Goal: Contribute content: Contribute content

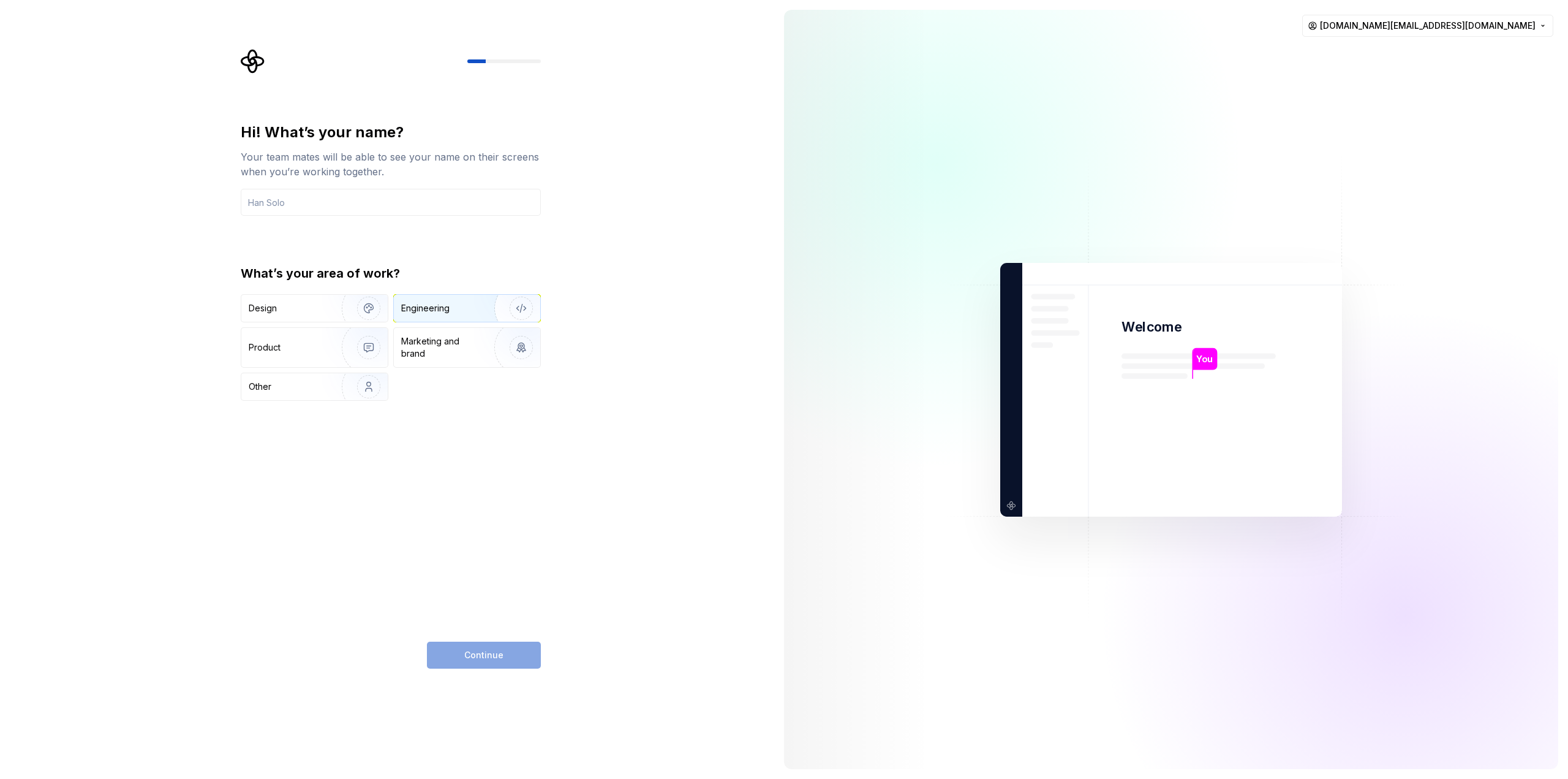
click at [480, 307] on img "button" at bounding box center [513, 307] width 78 height 82
click at [330, 303] on img "button" at bounding box center [360, 307] width 78 height 82
click at [332, 354] on img "button" at bounding box center [360, 347] width 78 height 82
click at [358, 205] on input "text" at bounding box center [391, 202] width 300 height 27
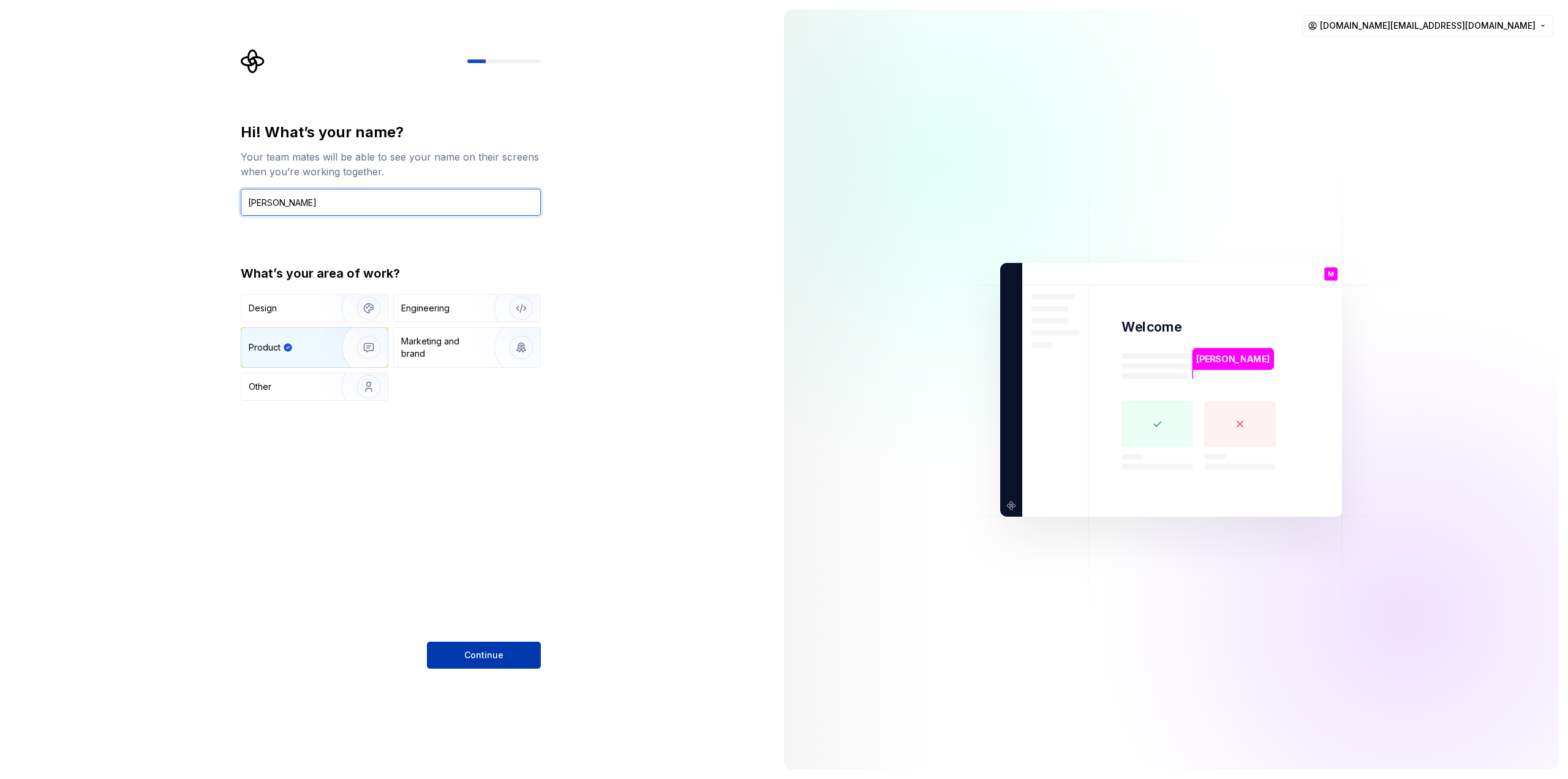
type input "Maksim Kasyanov"
click at [480, 652] on span "Continue" at bounding box center [484, 655] width 40 height 13
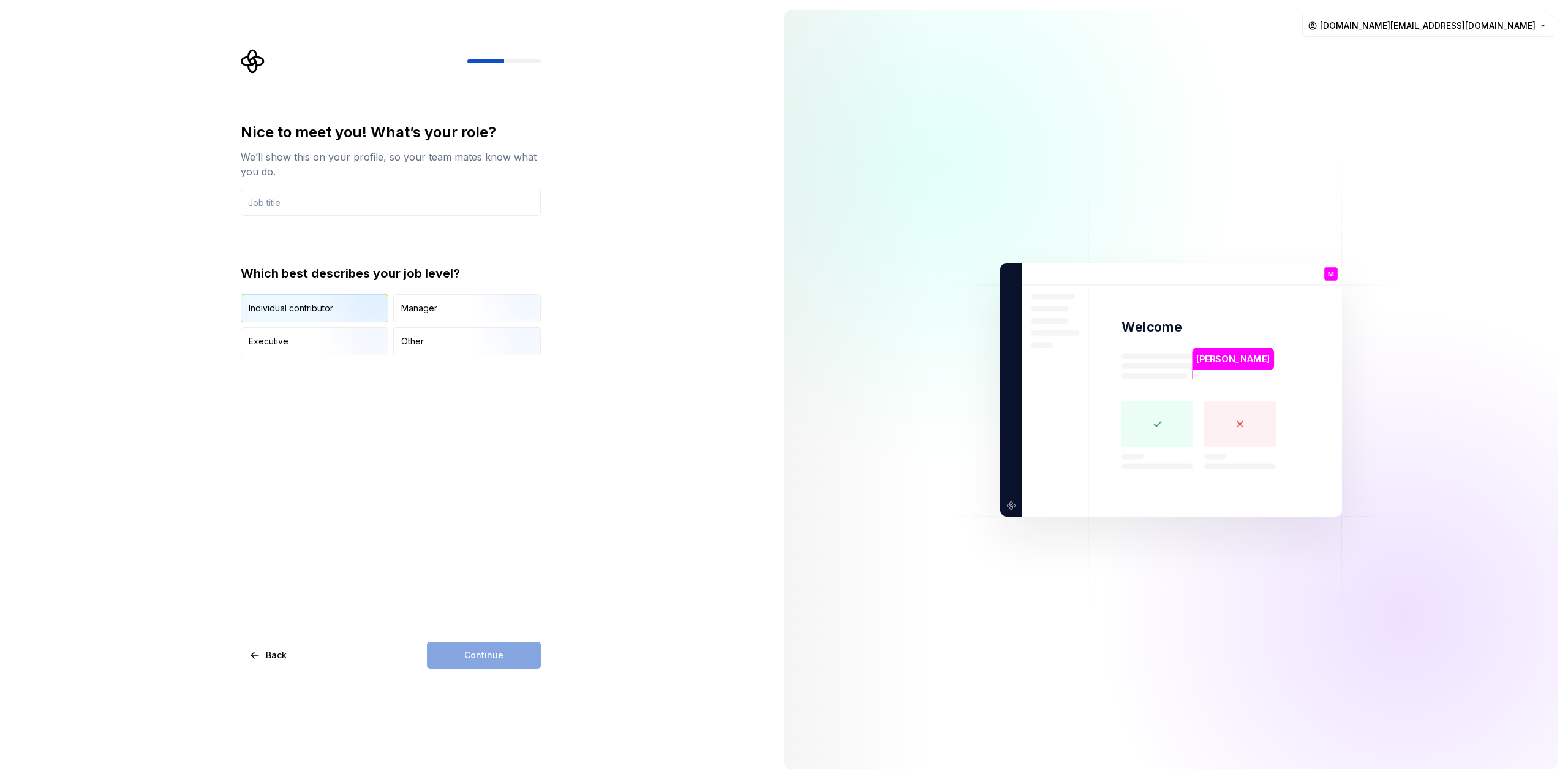
click at [315, 311] on div "Individual contributor" at bounding box center [291, 308] width 84 height 13
click at [340, 199] on input "text" at bounding box center [391, 202] width 300 height 27
type input "Design Engineer"
click at [487, 652] on span "Continue" at bounding box center [484, 655] width 40 height 13
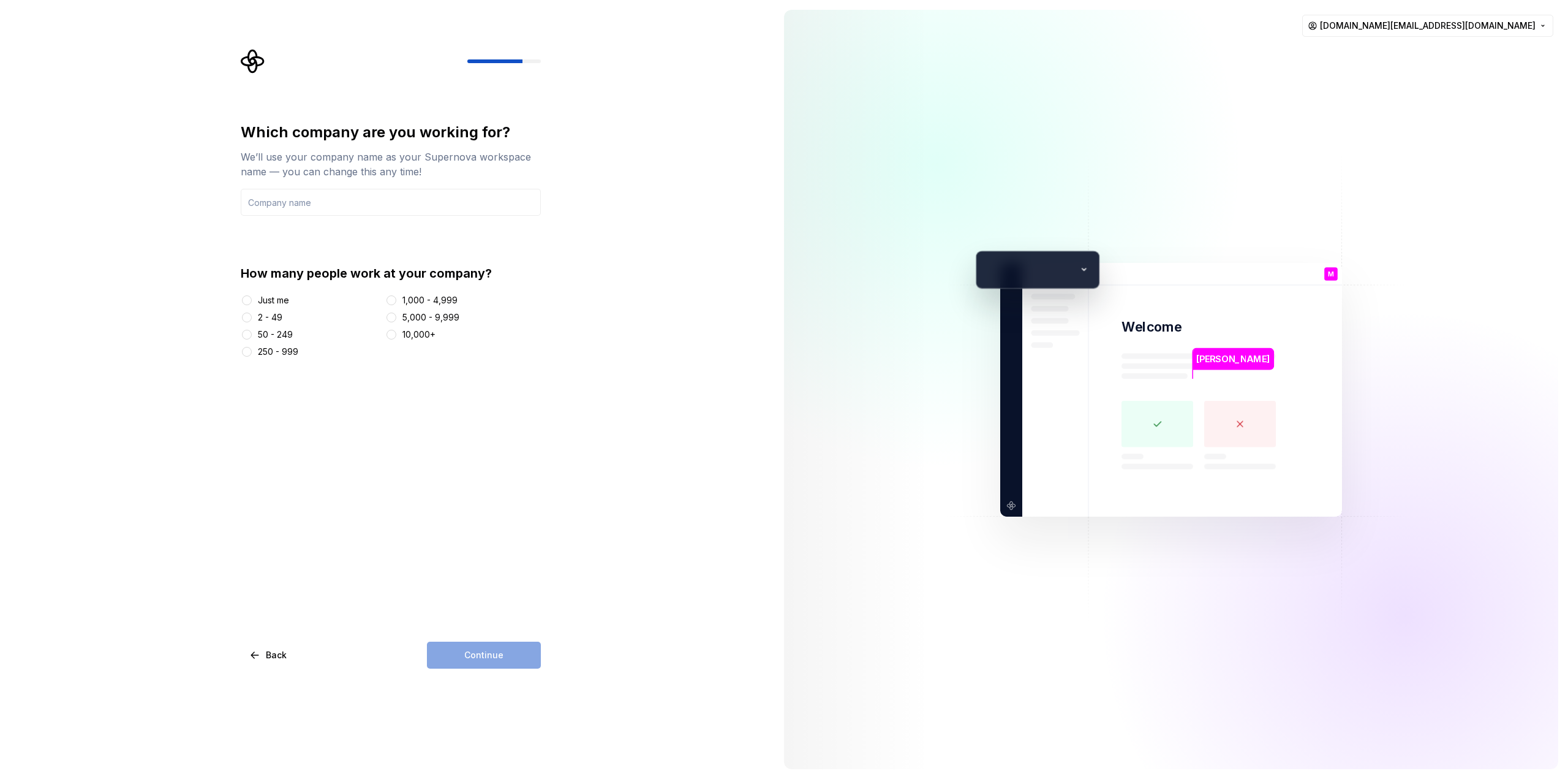
click at [269, 300] on div "Just me" at bounding box center [273, 300] width 31 height 13
click at [251, 300] on button "Just me" at bounding box center [246, 300] width 10 height 10
click at [318, 209] on input "text" at bounding box center [391, 202] width 300 height 27
type input "F"
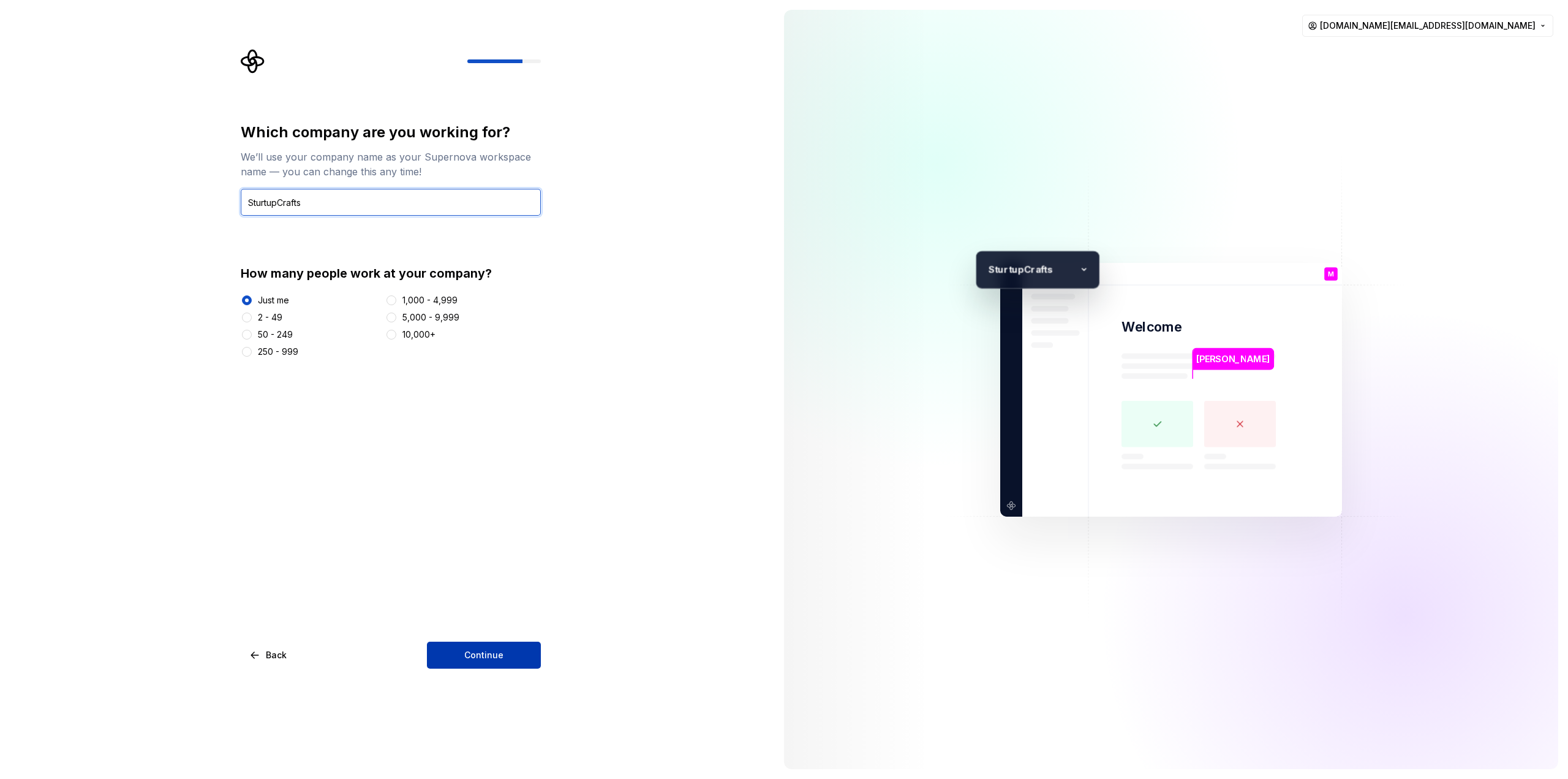
type input "SturtupCrafts"
click at [477, 652] on span "Continue" at bounding box center [484, 655] width 40 height 13
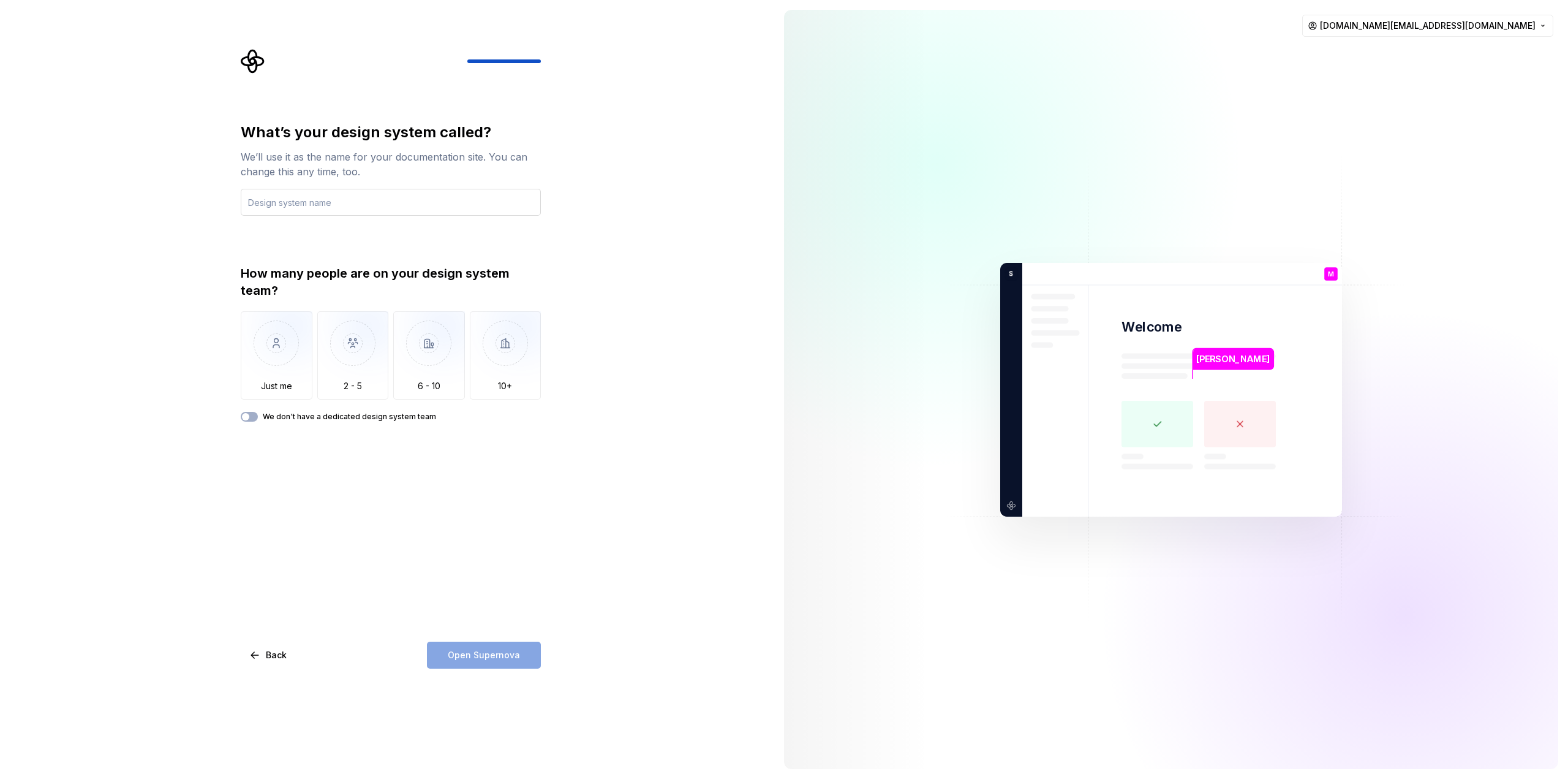
click at [299, 194] on input "text" at bounding box center [391, 202] width 300 height 27
type input "Without"
click at [286, 371] on img "button" at bounding box center [277, 351] width 72 height 82
click at [250, 417] on icon "button" at bounding box center [245, 417] width 10 height 7
click at [244, 414] on icon "button" at bounding box center [245, 417] width 10 height 7
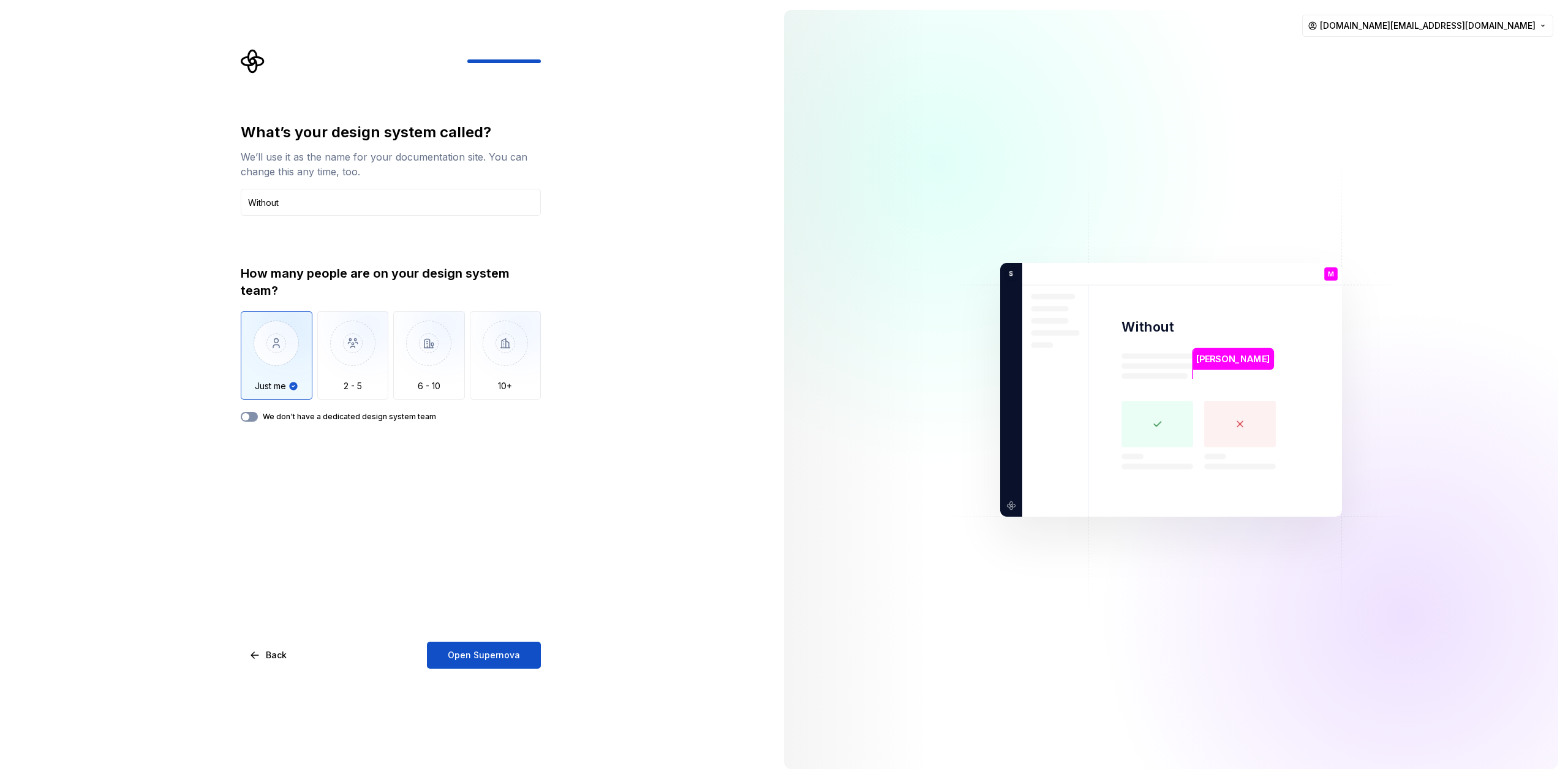
click at [248, 417] on span "button" at bounding box center [245, 417] width 7 height 7
click at [462, 652] on span "Open Supernova" at bounding box center [484, 655] width 72 height 13
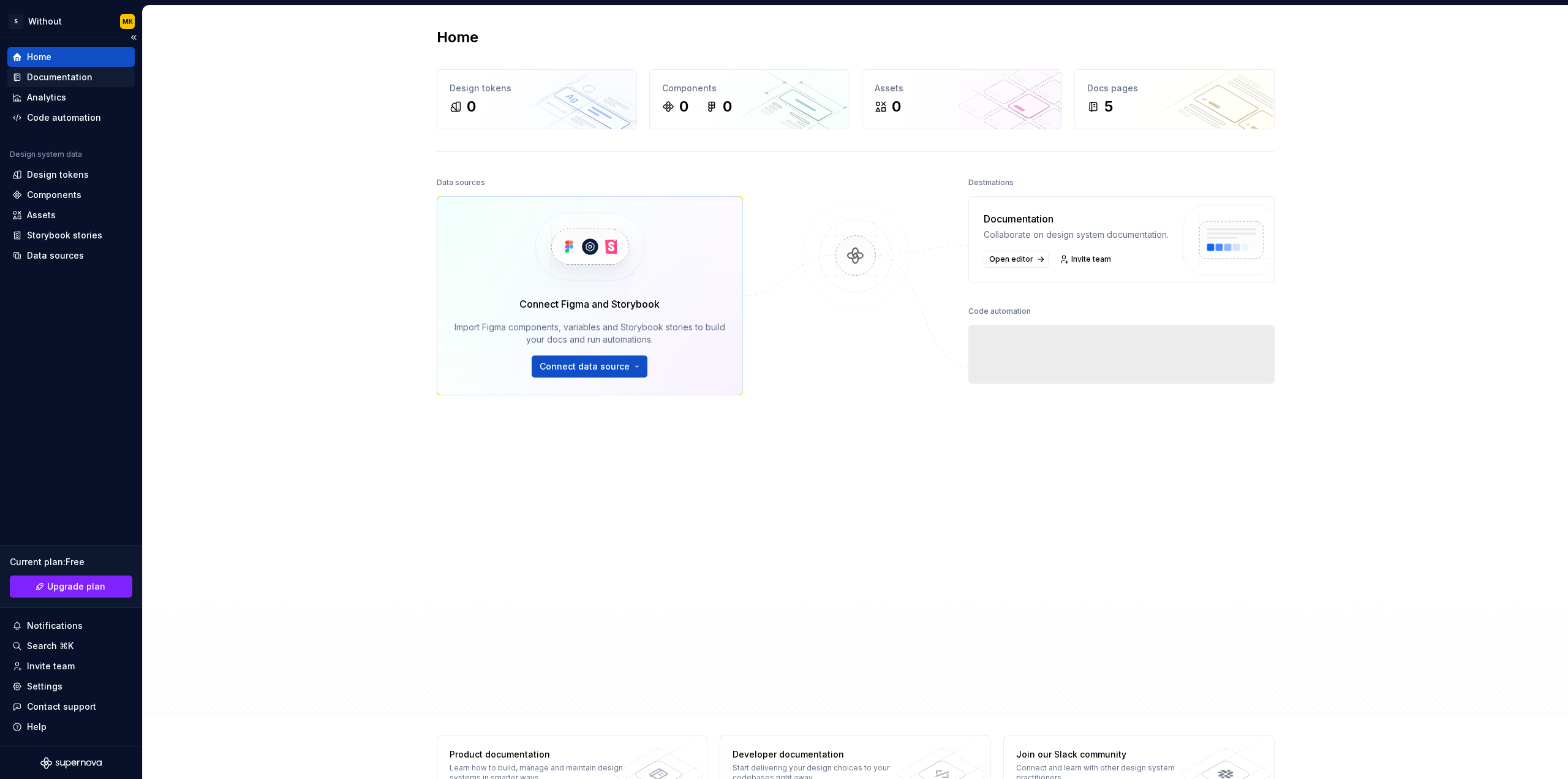
click at [72, 76] on div "Documentation" at bounding box center [59, 77] width 66 height 13
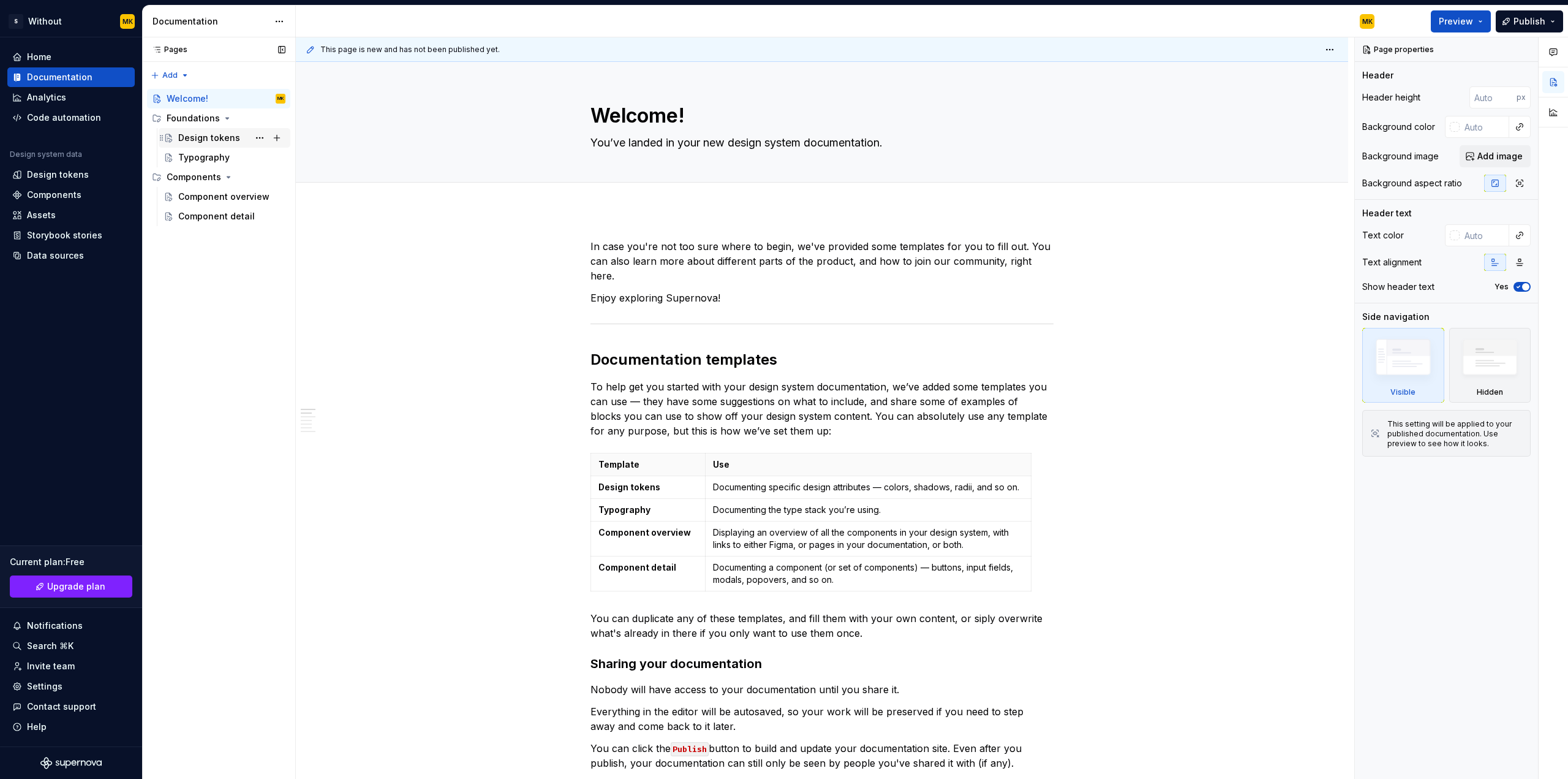
click at [209, 140] on div "Design tokens" at bounding box center [208, 138] width 62 height 13
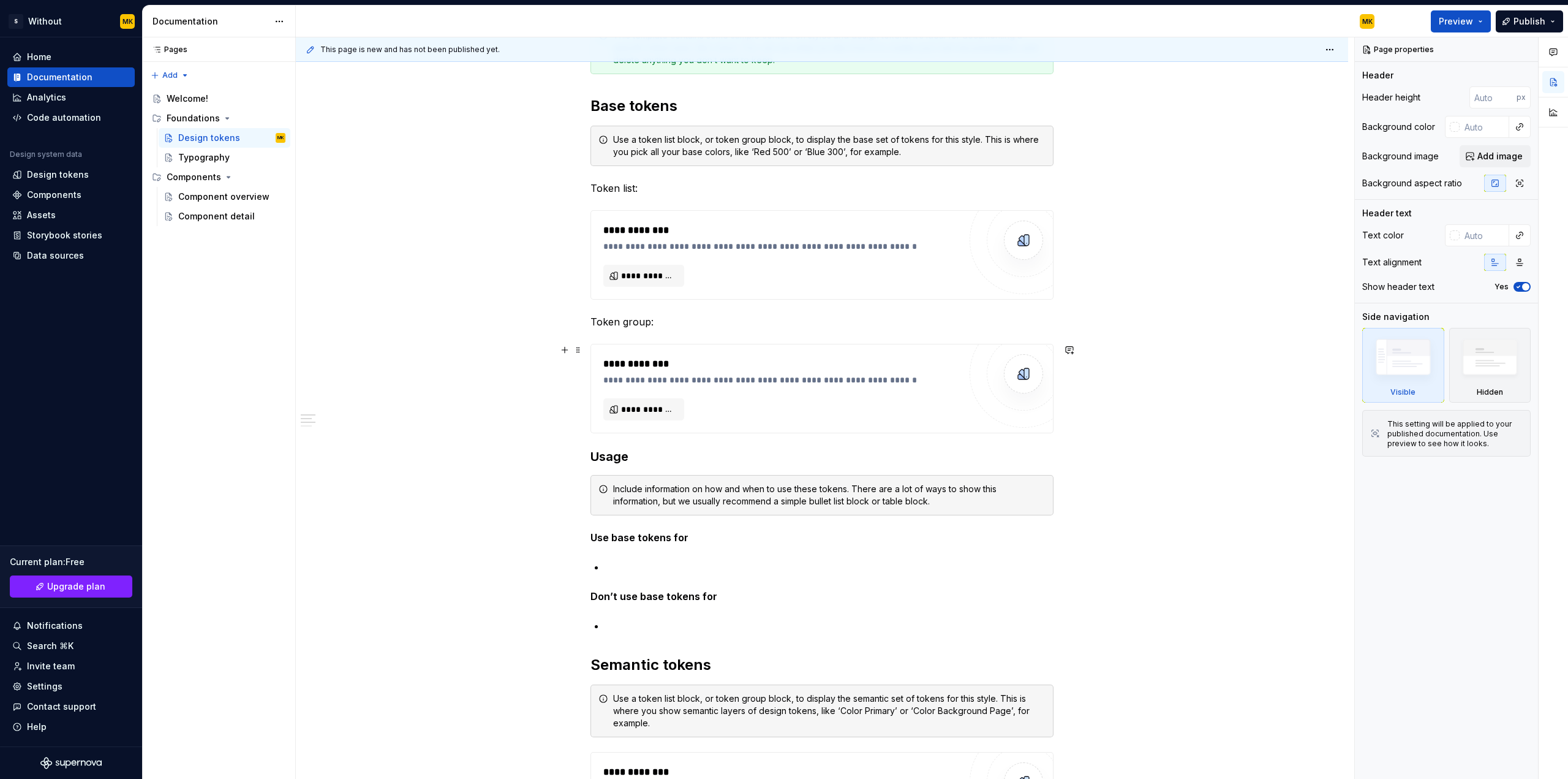
scroll to position [245, 0]
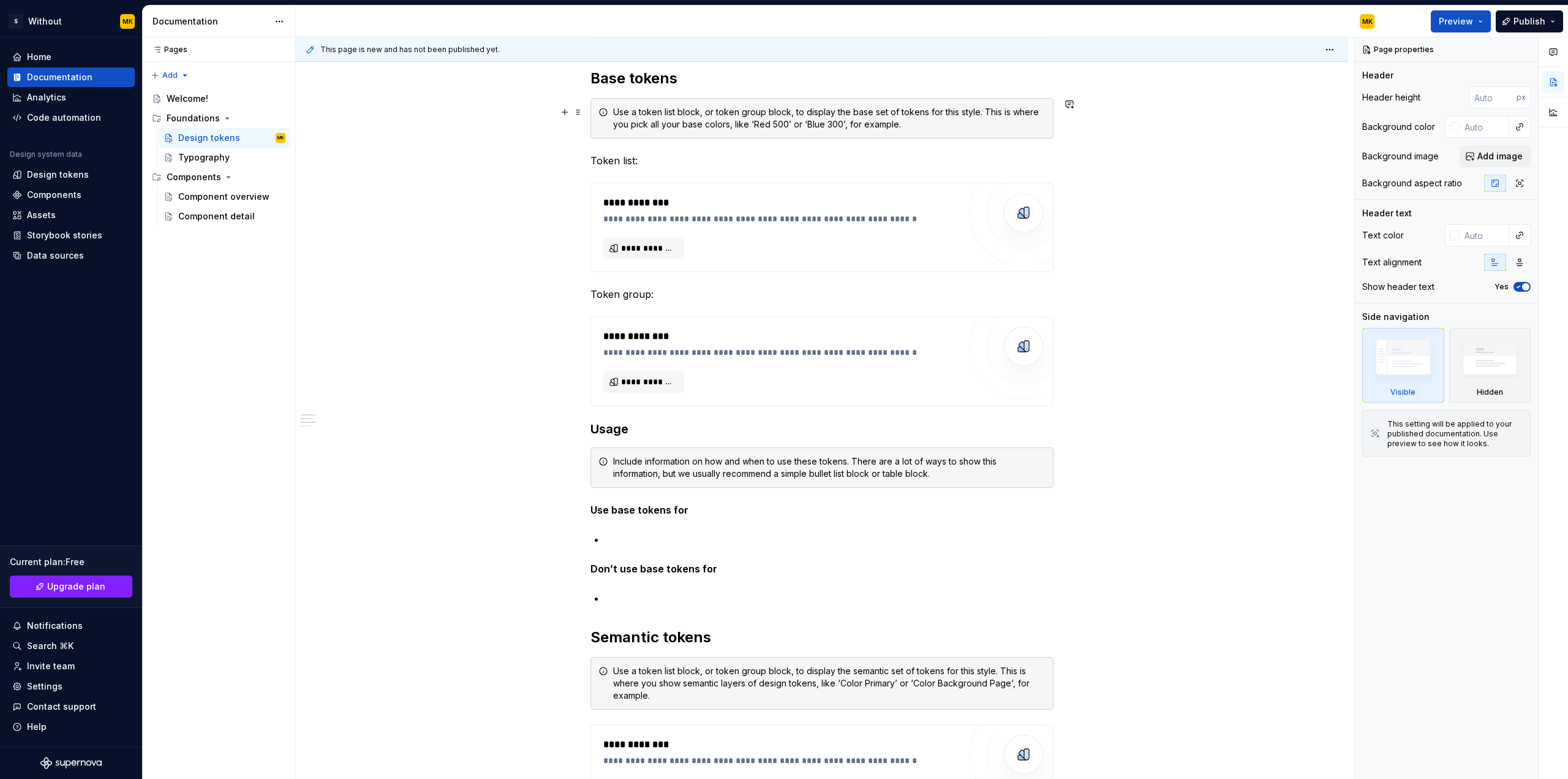
click at [433, 113] on div "**********" at bounding box center [822, 660] width 1053 height 1393
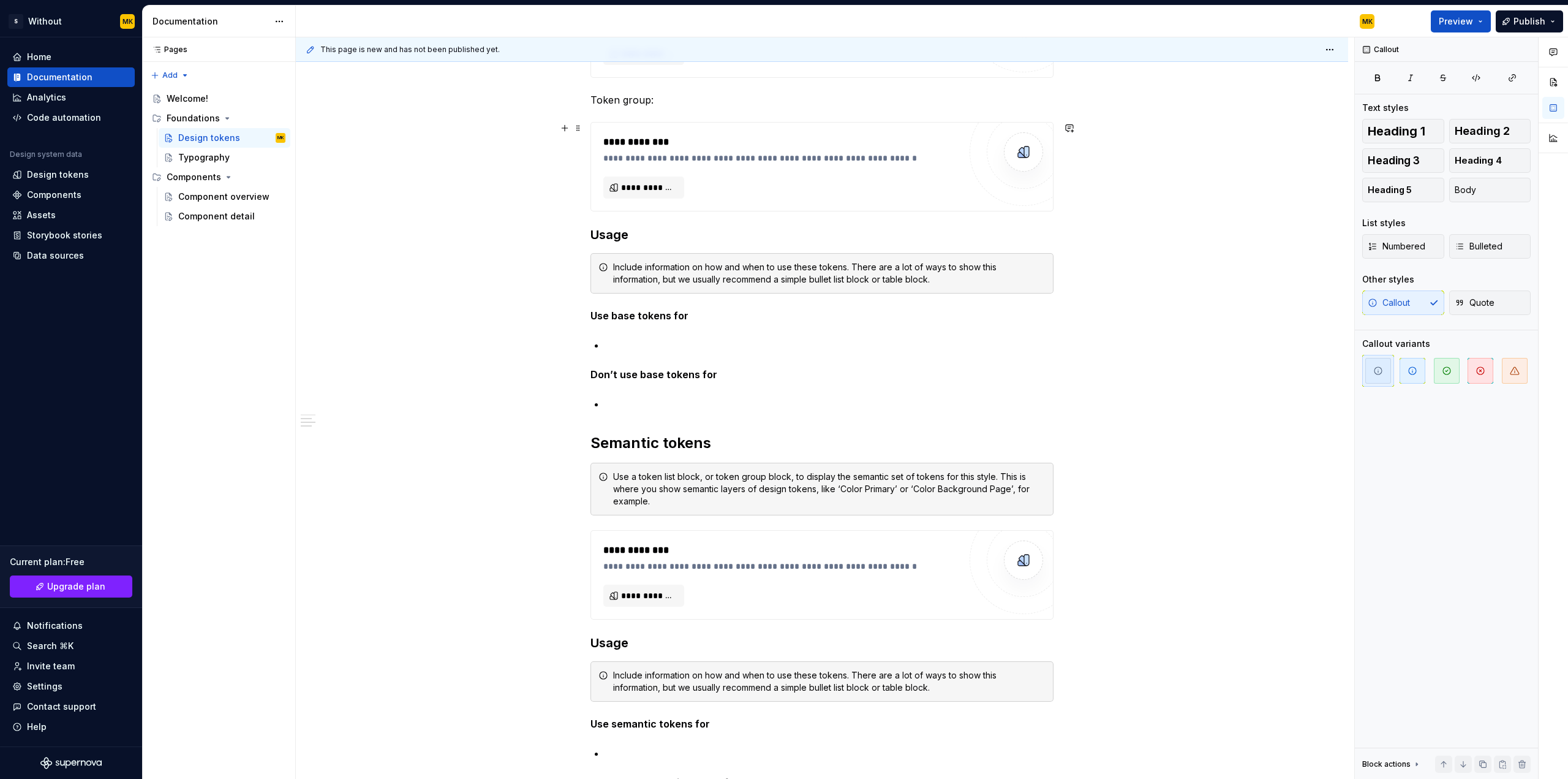
scroll to position [674, 0]
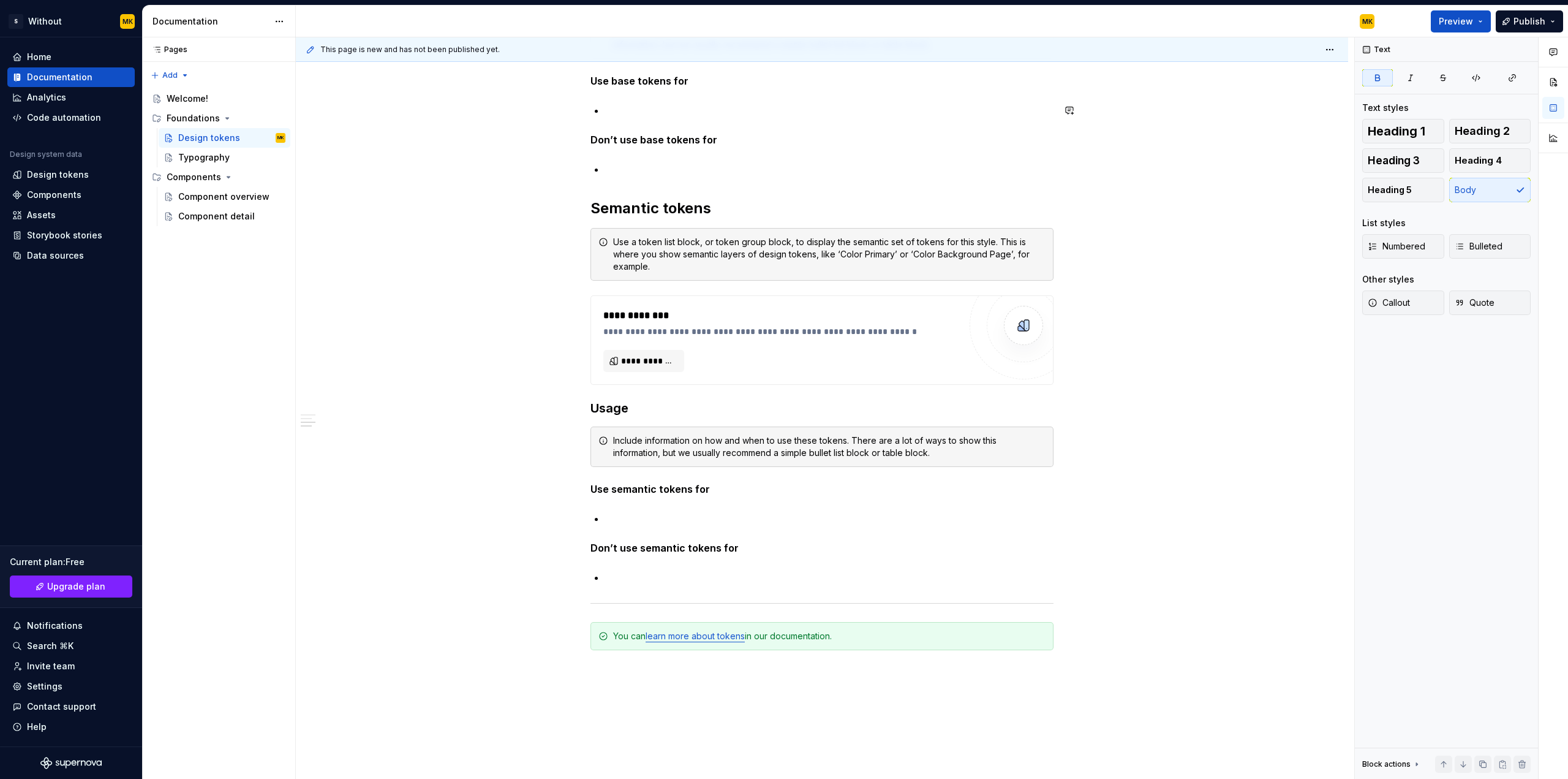
click at [726, 128] on div "**********" at bounding box center [823, 122] width 463 height 1115
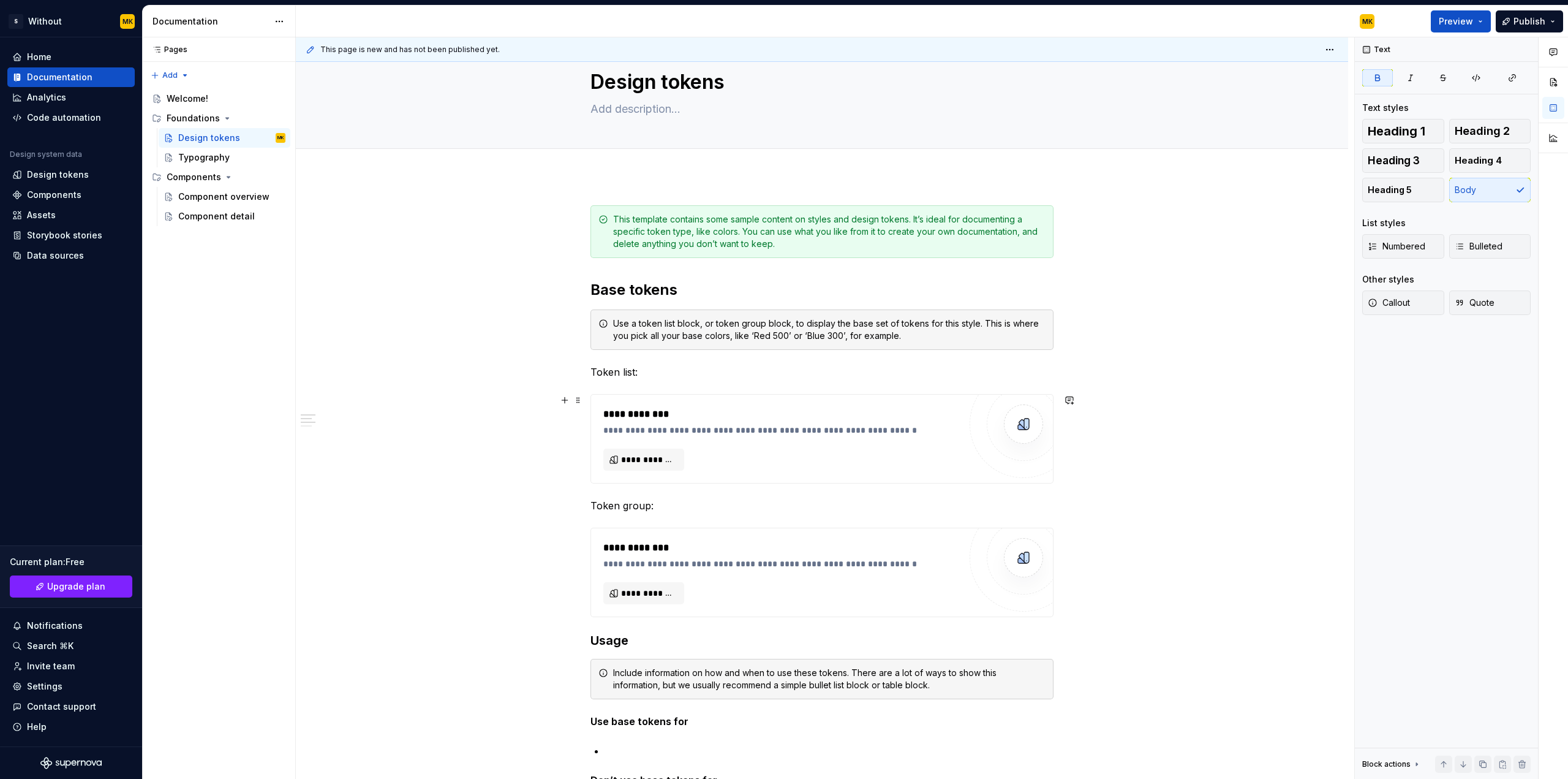
scroll to position [0, 0]
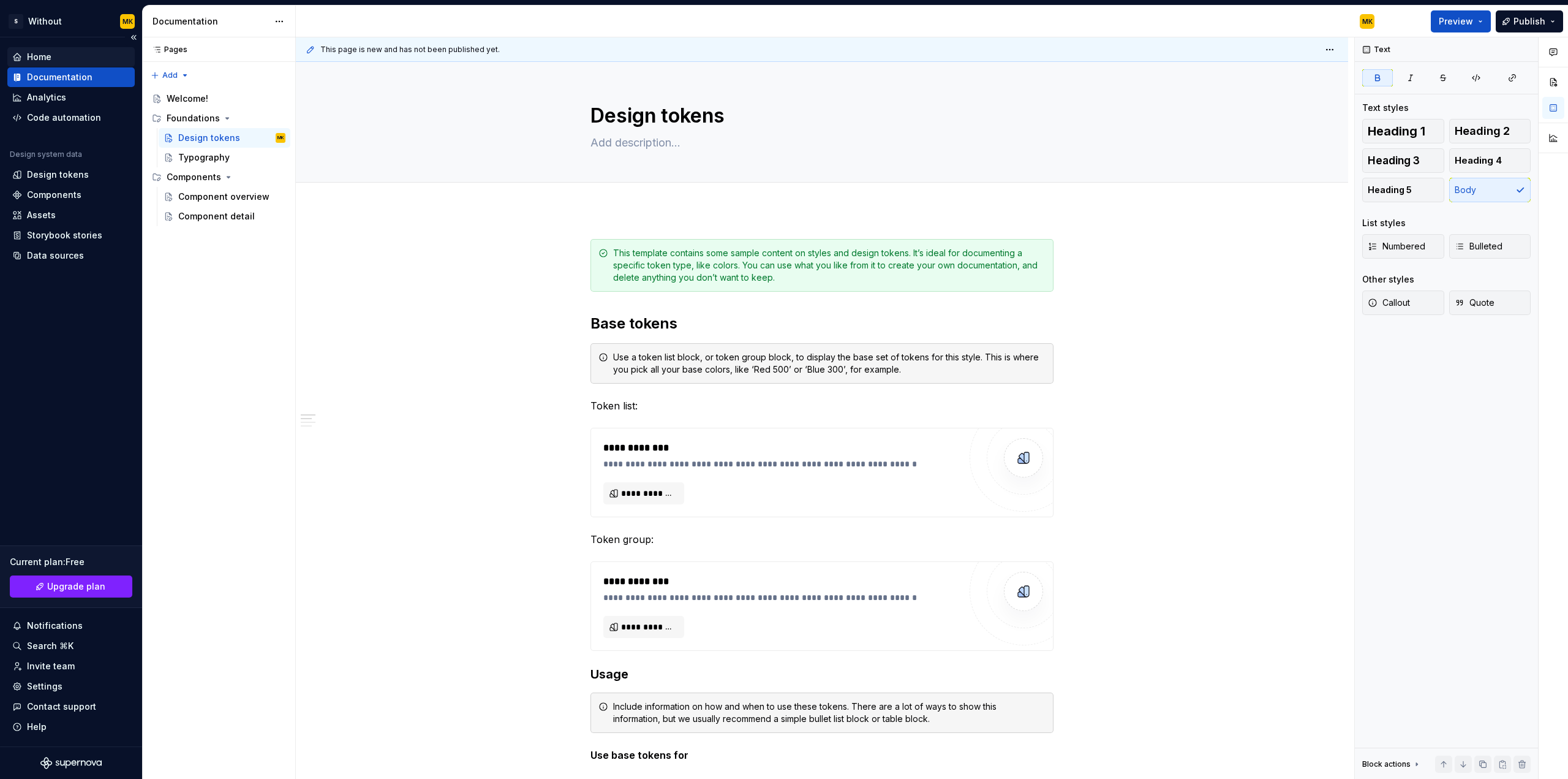
click at [54, 53] on div "Home" at bounding box center [71, 58] width 118 height 13
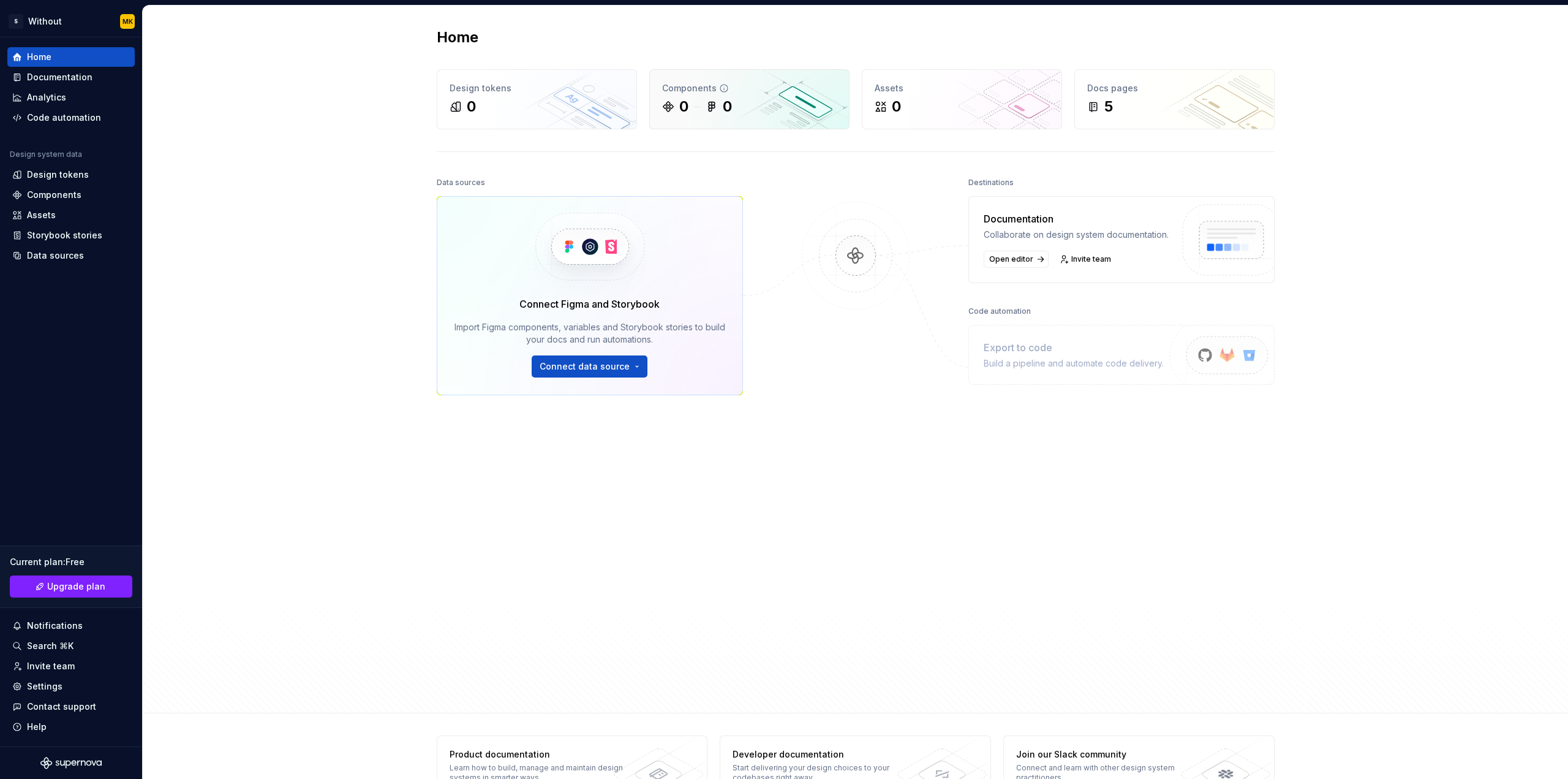
click at [718, 102] on div "0" at bounding box center [718, 107] width 26 height 20
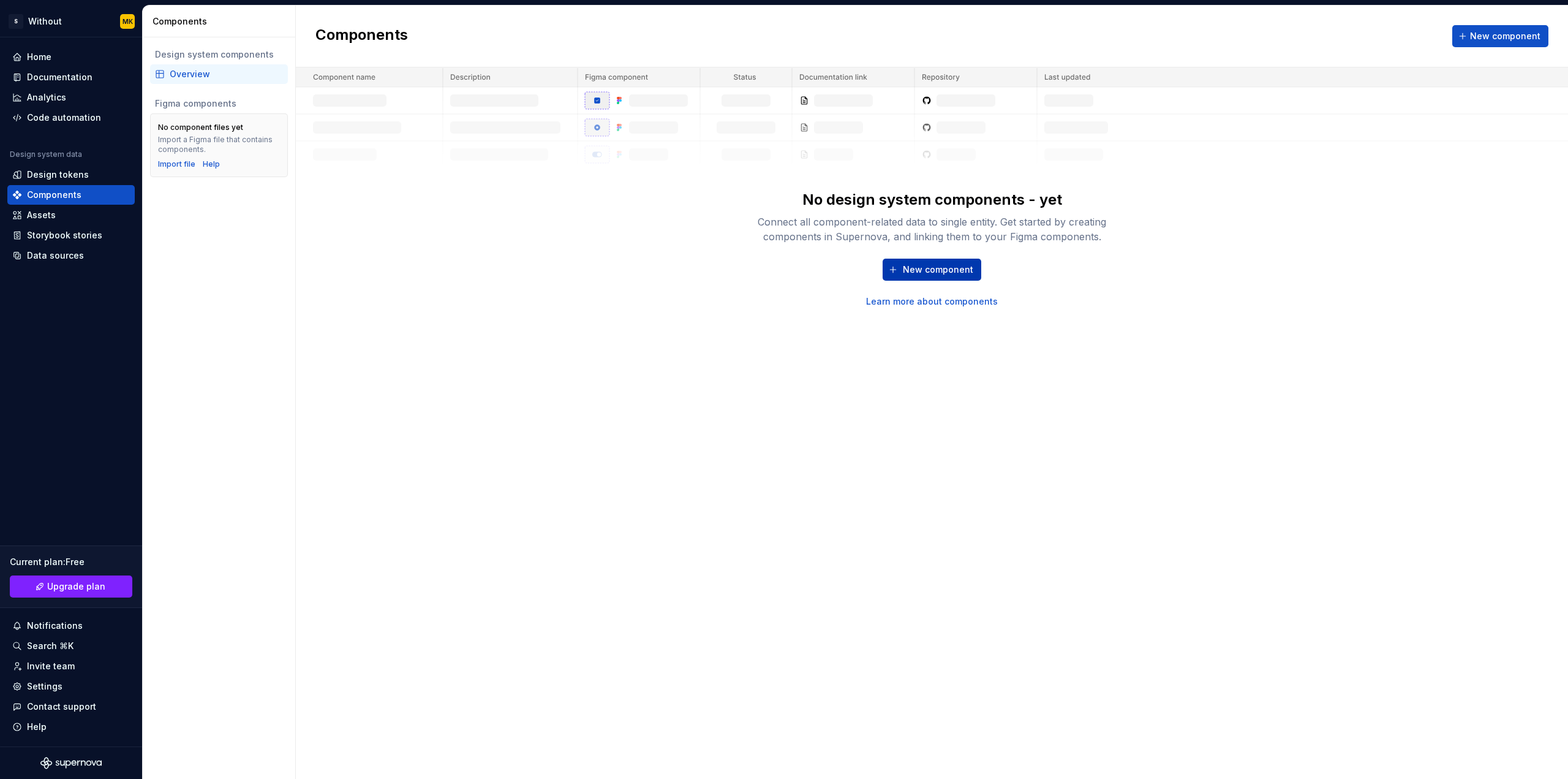
click at [911, 270] on span "New component" at bounding box center [938, 270] width 70 height 13
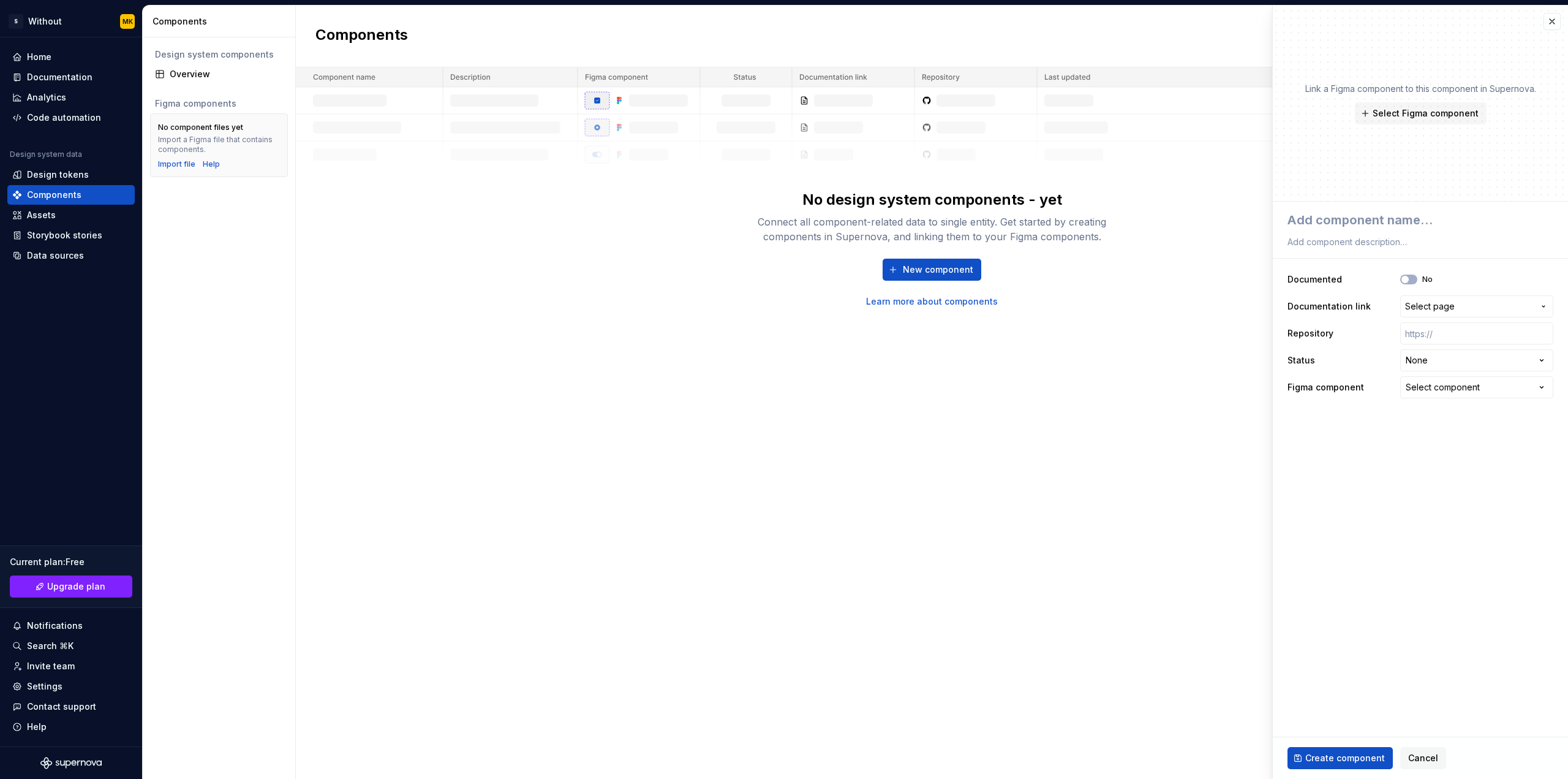
type textarea "*"
type textarea "B"
type textarea "*"
type textarea "Bu"
type textarea "*"
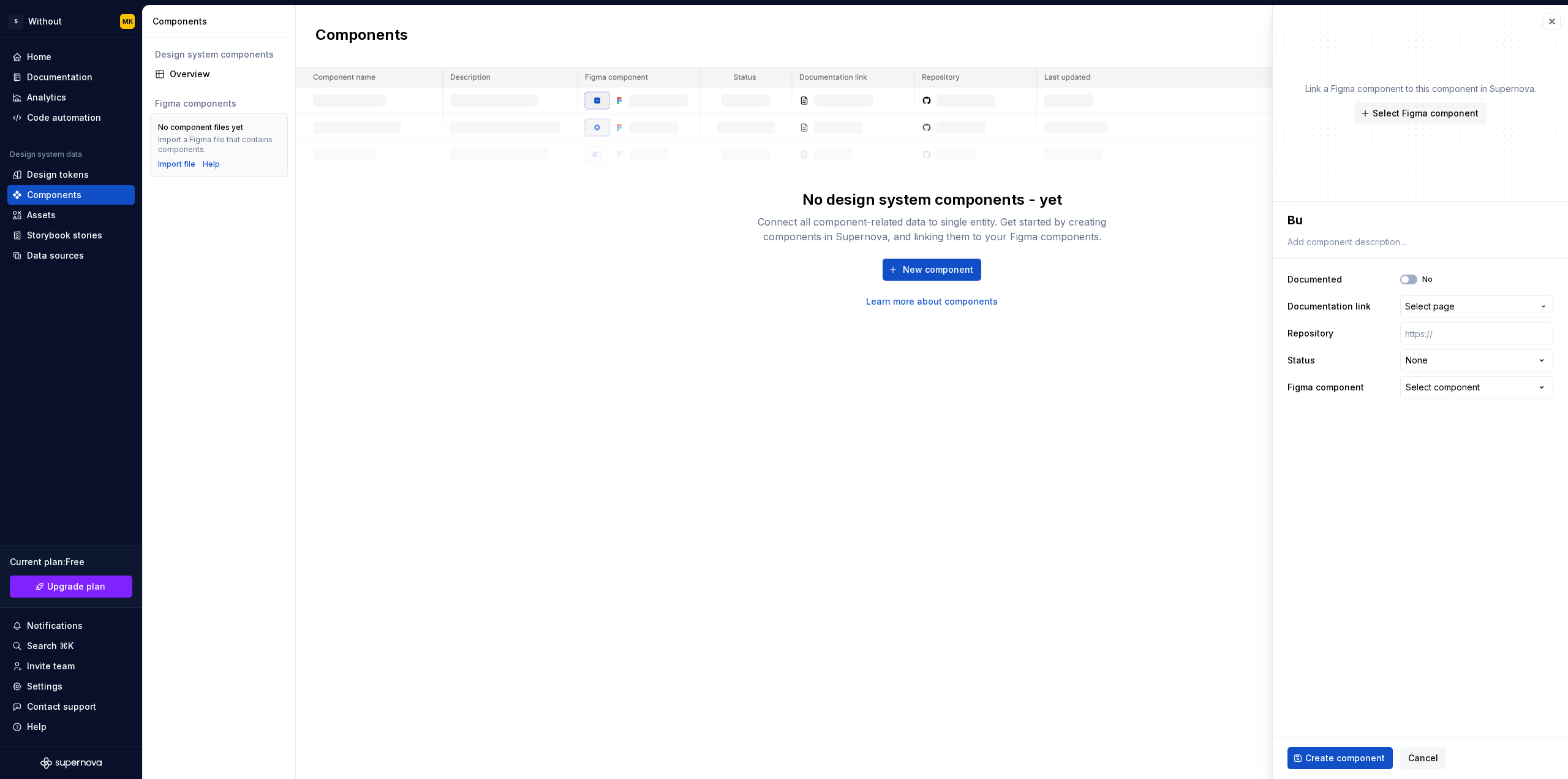
type textarea "But"
type textarea "*"
type textarea "Butt"
type textarea "*"
type textarea "Butto"
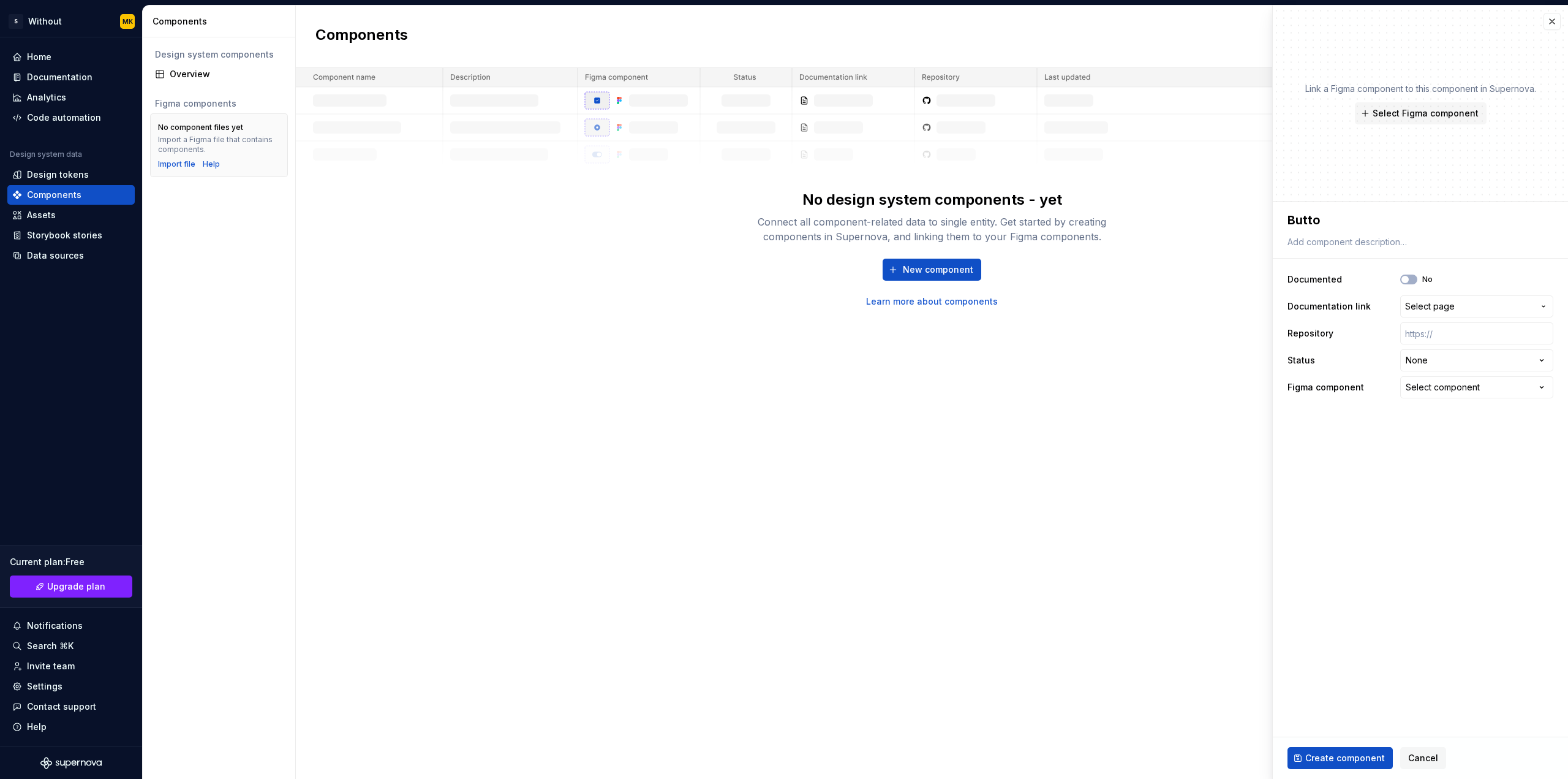
type textarea "*"
type textarea "Button"
type textarea "*"
type textarea "Button"
type textarea "*"
